Goal: Information Seeking & Learning: Learn about a topic

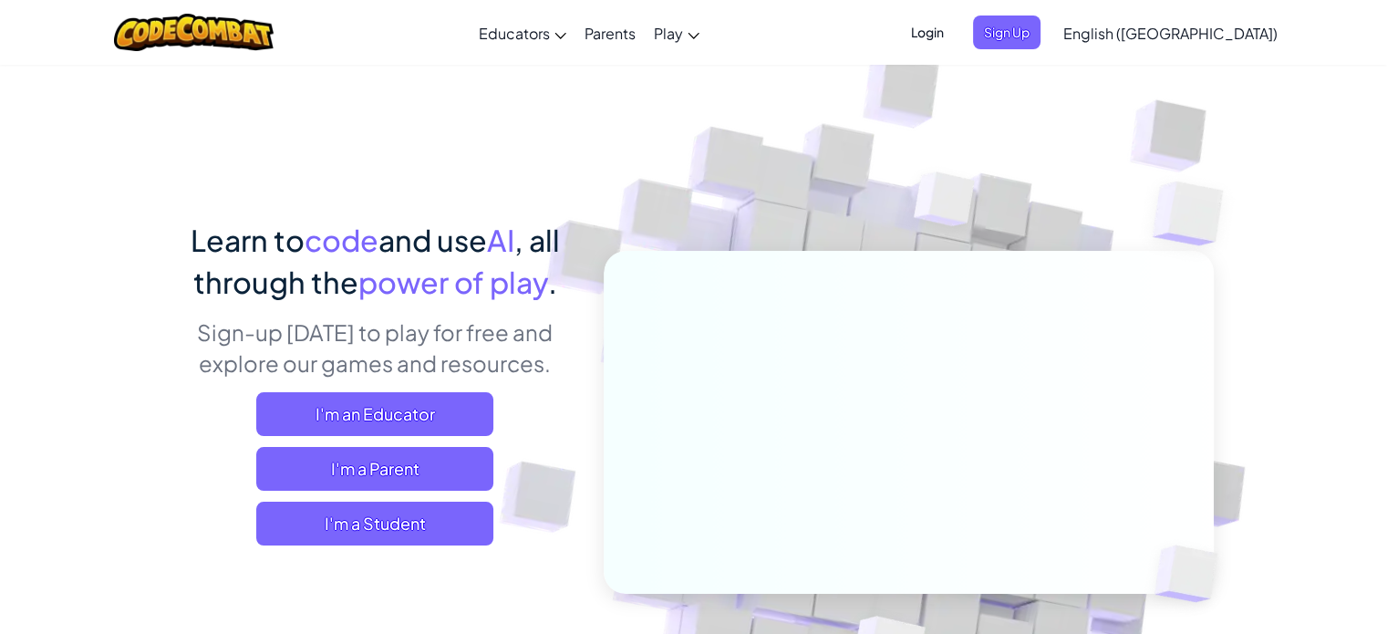
click at [955, 43] on span "Login" at bounding box center [927, 33] width 55 height 34
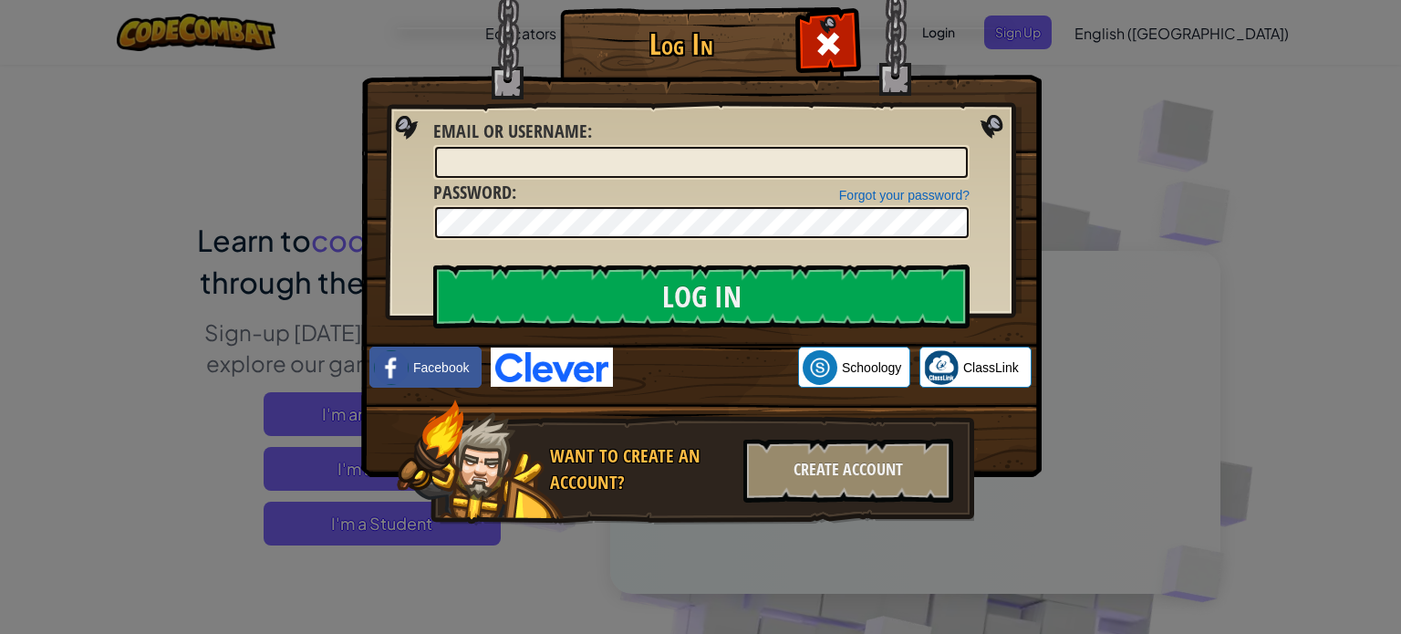
click at [554, 364] on img at bounding box center [552, 366] width 122 height 39
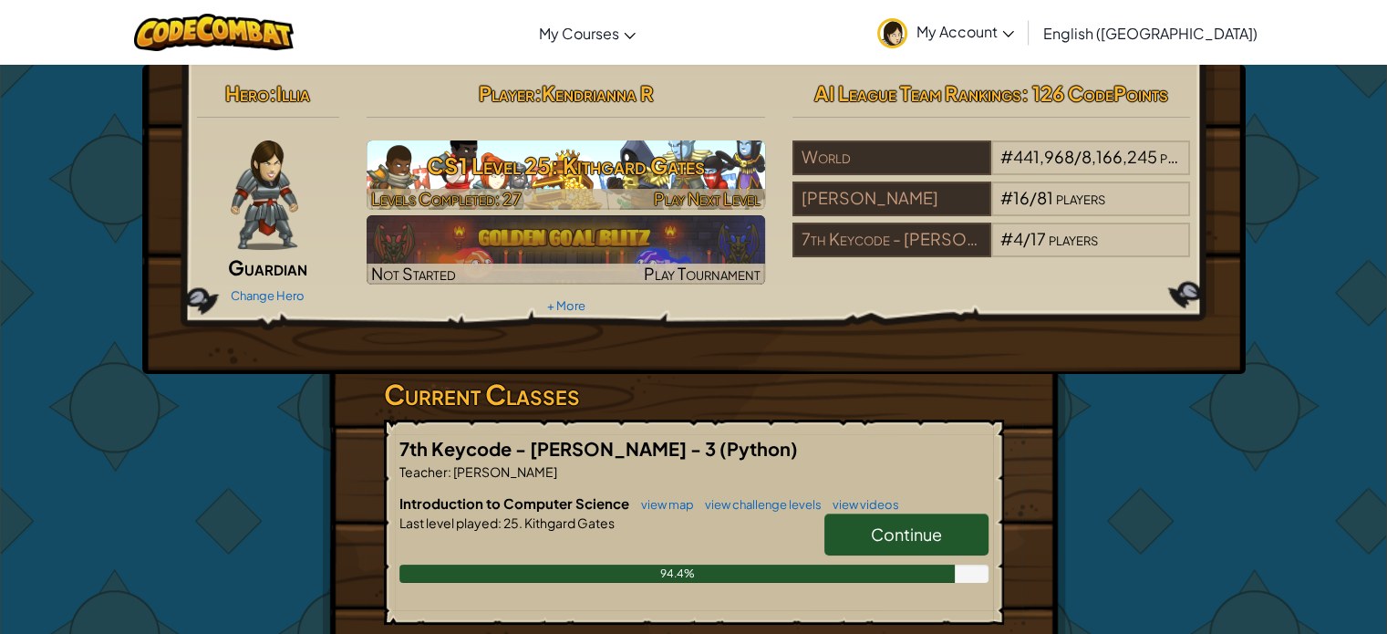
click at [635, 156] on h3 "CS1 Level 25: Kithgard Gates" at bounding box center [566, 165] width 399 height 41
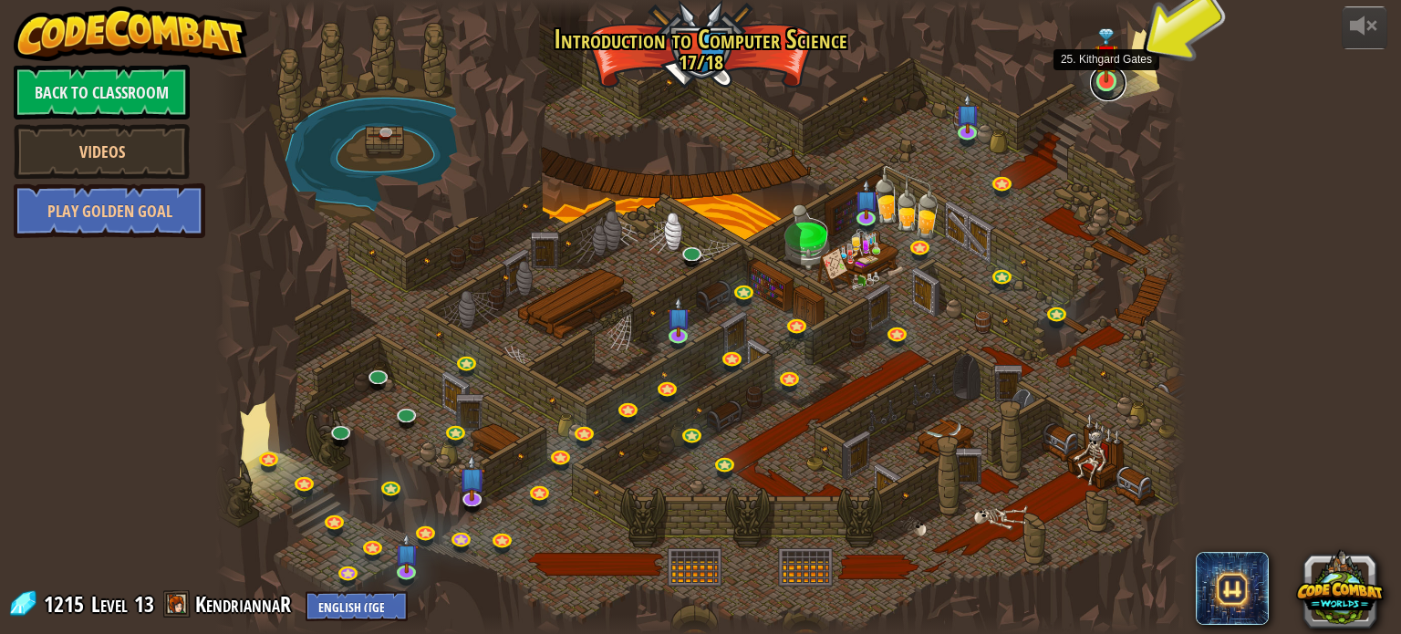
click at [1114, 84] on link at bounding box center [1108, 83] width 36 height 36
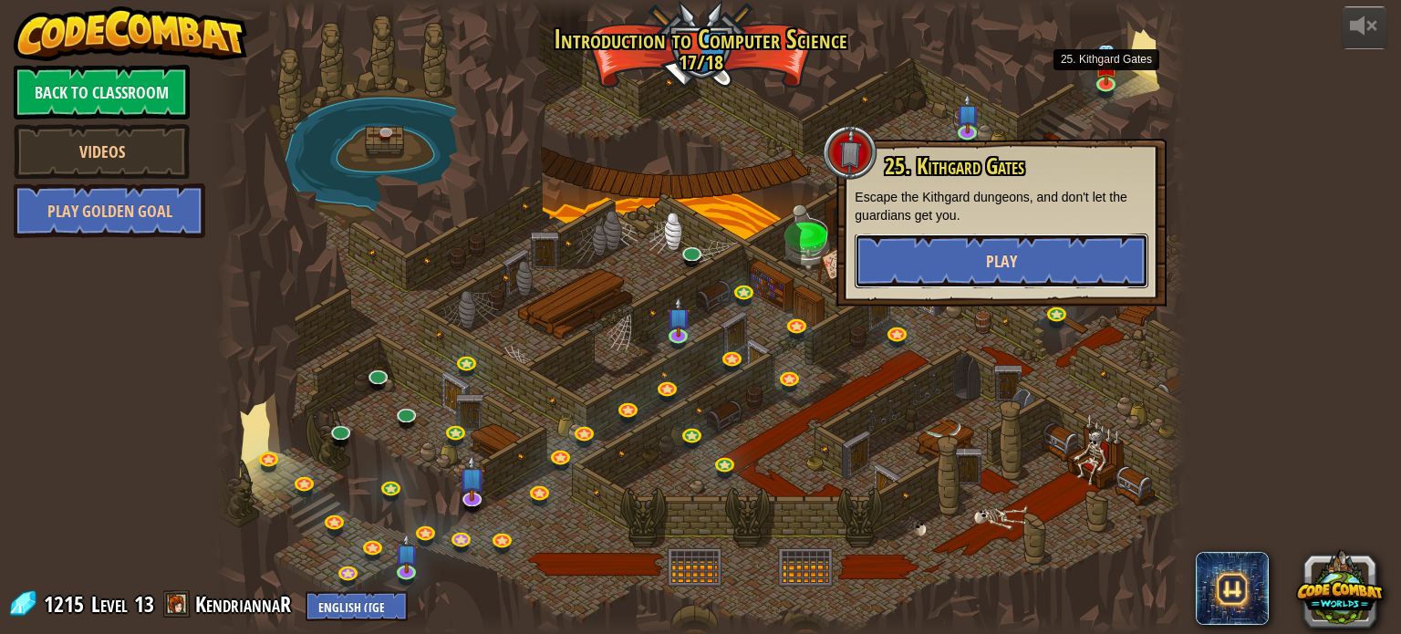
click at [1063, 254] on button "Play" at bounding box center [1002, 260] width 294 height 55
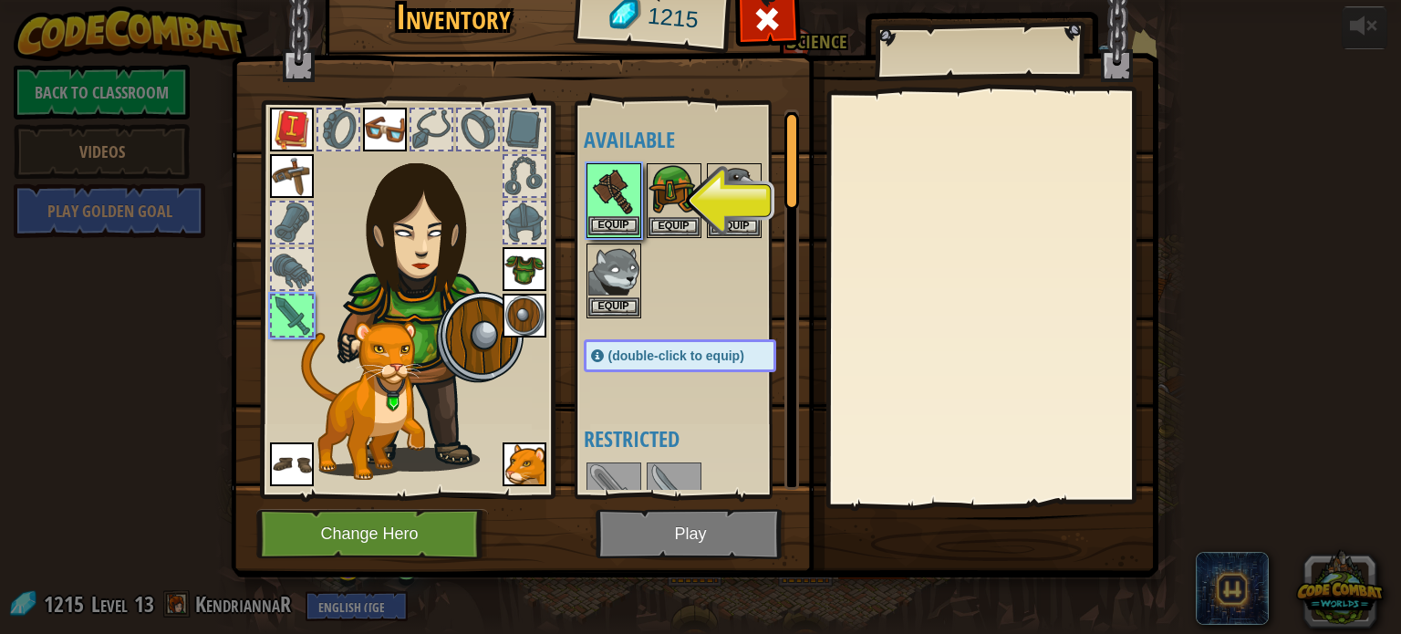
click at [627, 210] on img at bounding box center [613, 190] width 51 height 51
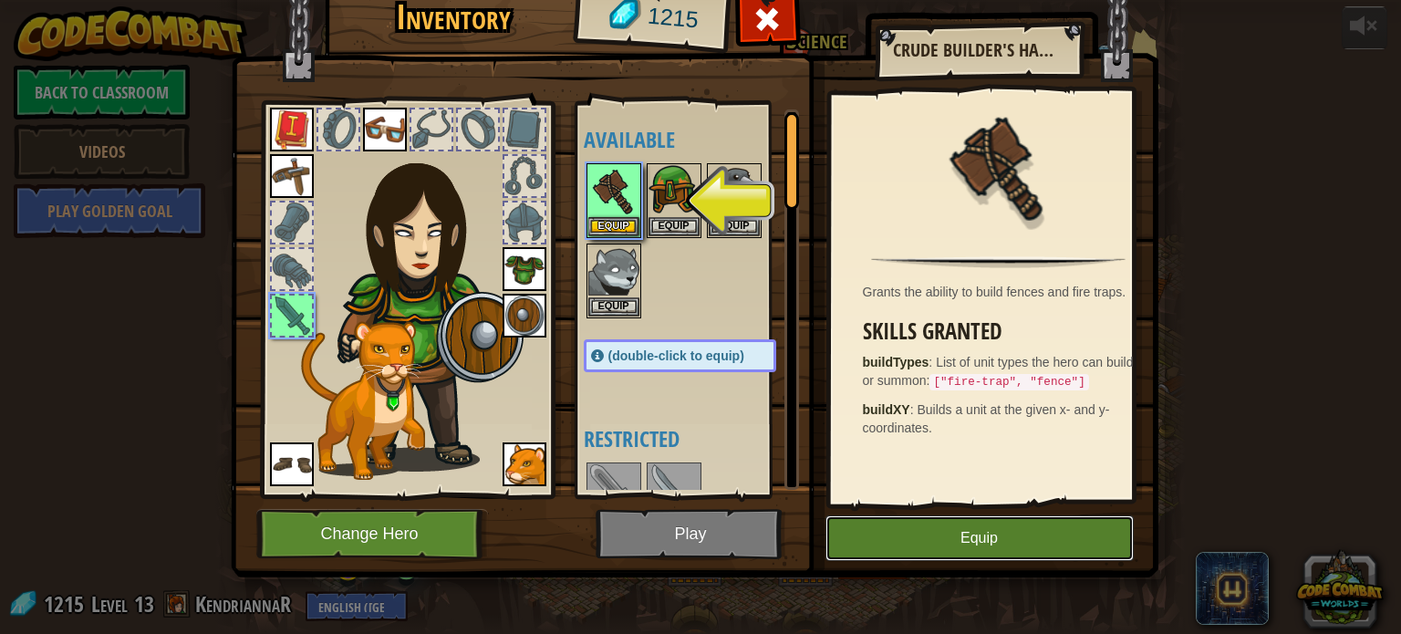
click at [895, 541] on button "Equip" at bounding box center [979, 538] width 308 height 46
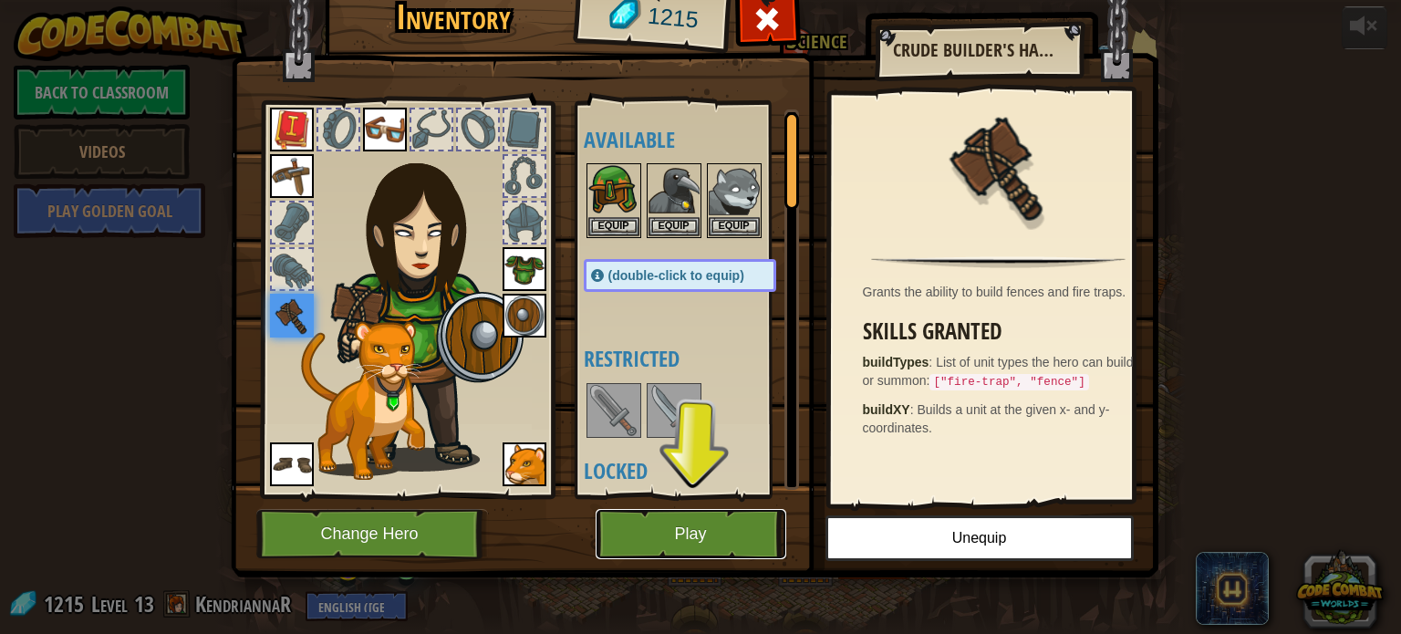
click at [672, 545] on button "Play" at bounding box center [691, 534] width 191 height 50
